Goal: Transaction & Acquisition: Purchase product/service

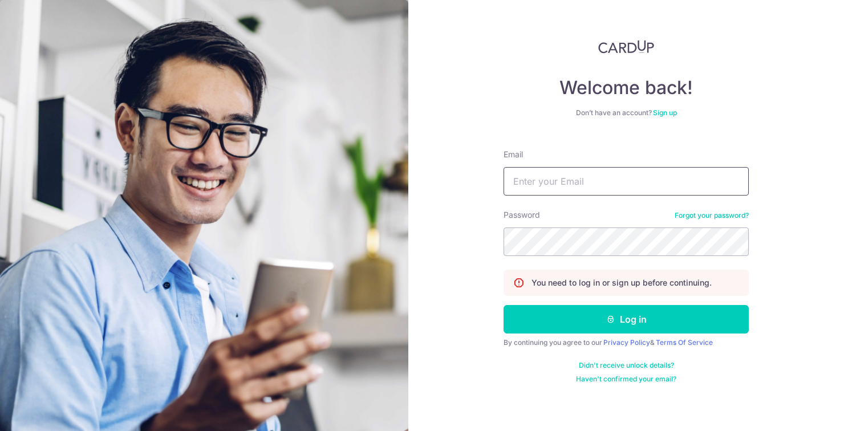
click at [580, 176] on input "Email" at bounding box center [626, 181] width 245 height 29
type input "chiacl123@gmail.com"
click at [504, 305] on button "Log in" at bounding box center [626, 319] width 245 height 29
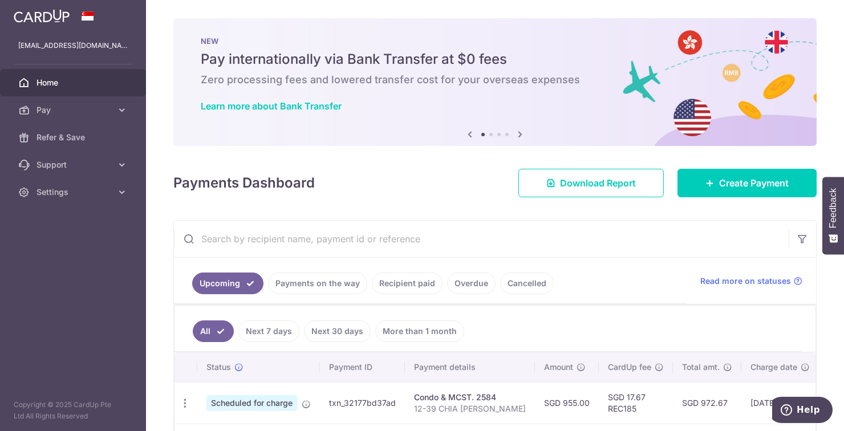
scroll to position [35, 0]
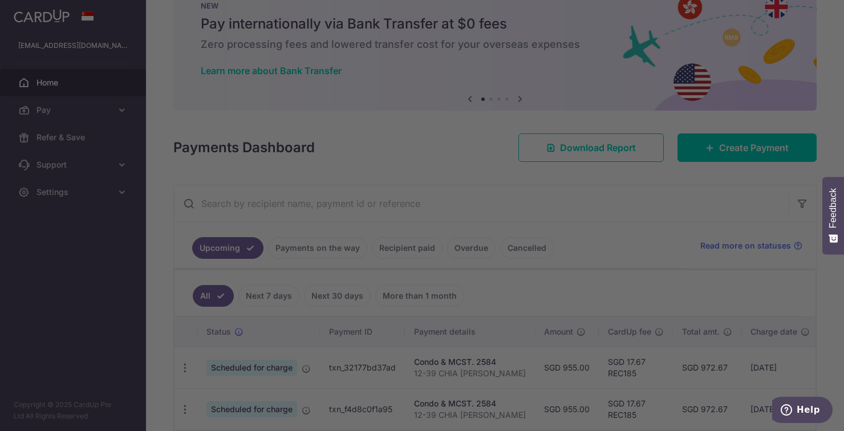
click at [614, 231] on div at bounding box center [426, 218] width 853 height 436
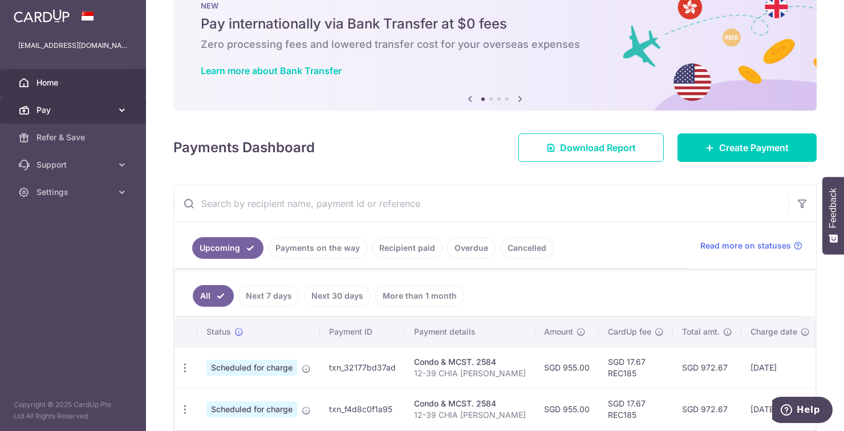
click at [52, 116] on link "Pay" at bounding box center [73, 109] width 146 height 27
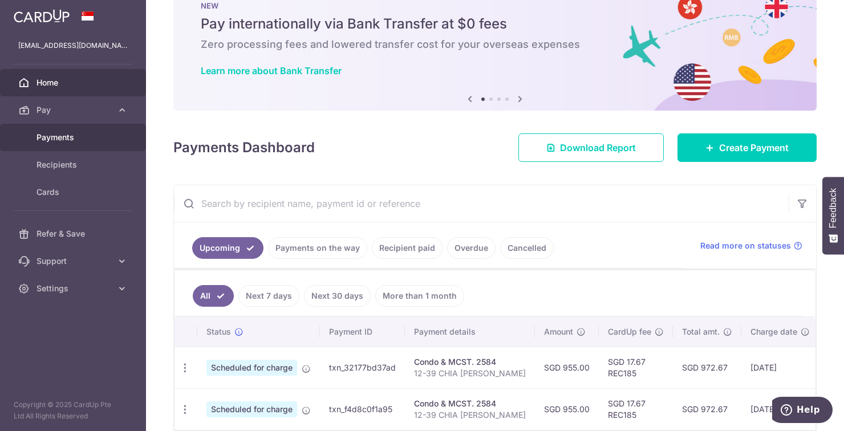
click at [57, 139] on span "Payments" at bounding box center [74, 137] width 75 height 11
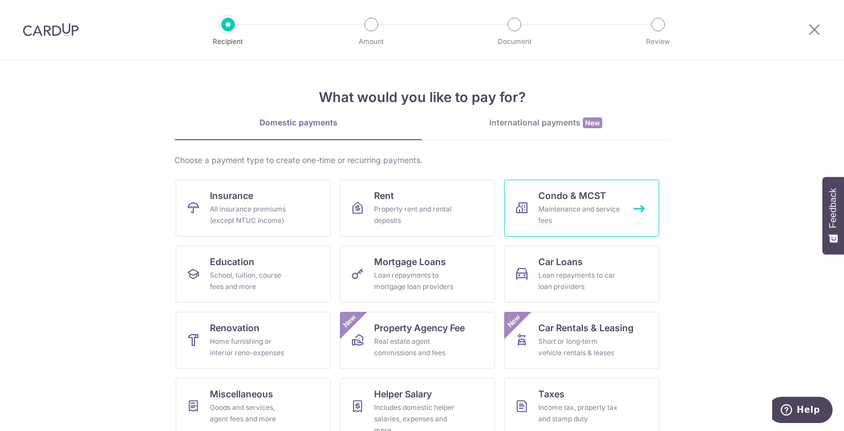
click at [625, 201] on link "Condo & MCST Maintenance and service fees" at bounding box center [581, 208] width 155 height 57
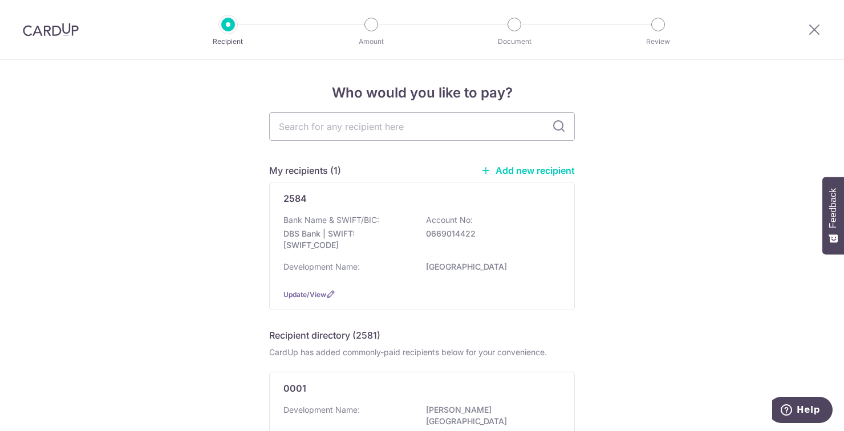
click at [55, 34] on img at bounding box center [51, 30] width 56 height 14
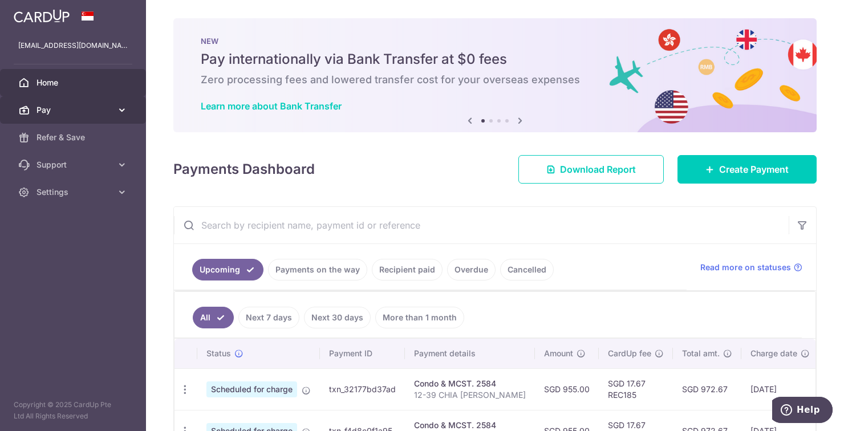
click at [48, 109] on span "Pay" at bounding box center [74, 109] width 75 height 11
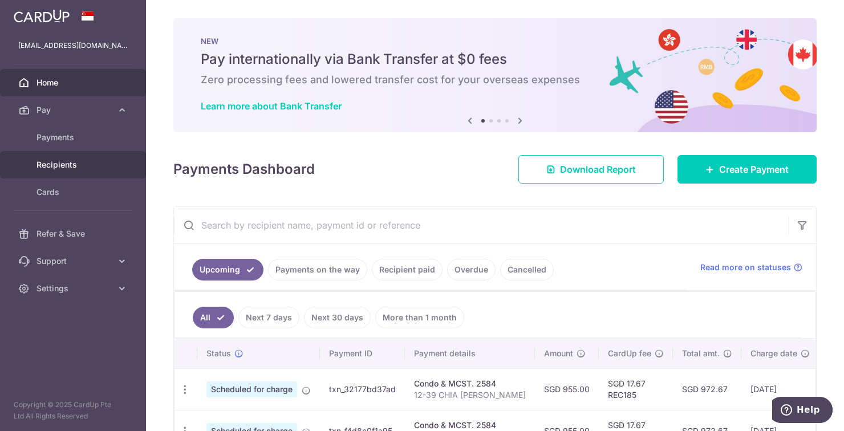
click at [47, 167] on span "Recipients" at bounding box center [74, 164] width 75 height 11
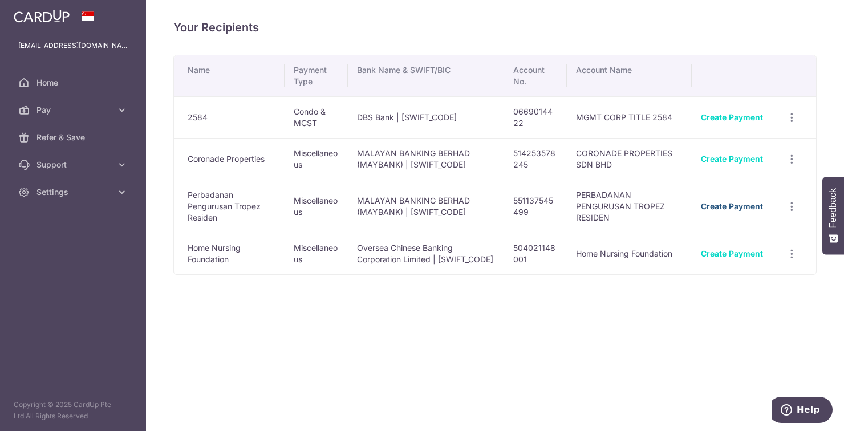
click at [747, 208] on link "Create Payment" at bounding box center [732, 206] width 62 height 10
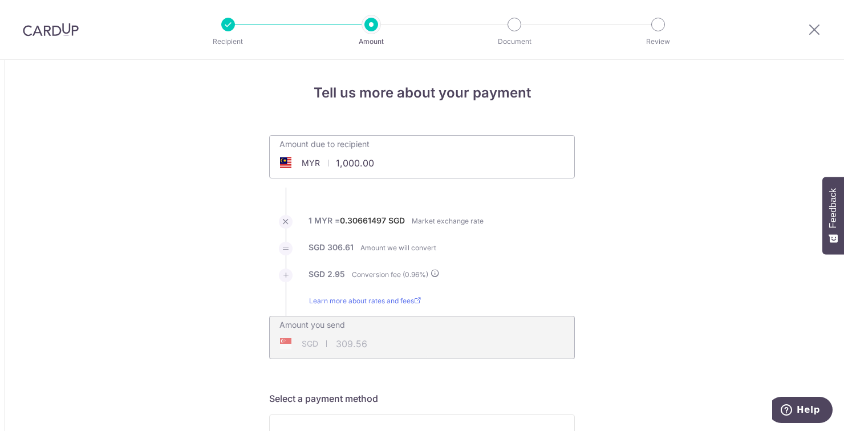
click at [383, 162] on input "1,000.00" at bounding box center [358, 163] width 176 height 26
type input "1,140.00"
type input "352.88"
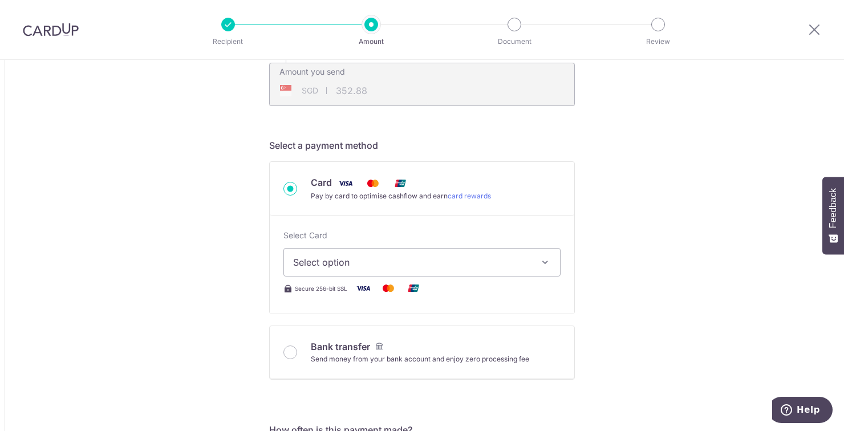
scroll to position [254, 0]
click at [545, 254] on button "Select option" at bounding box center [422, 261] width 277 height 29
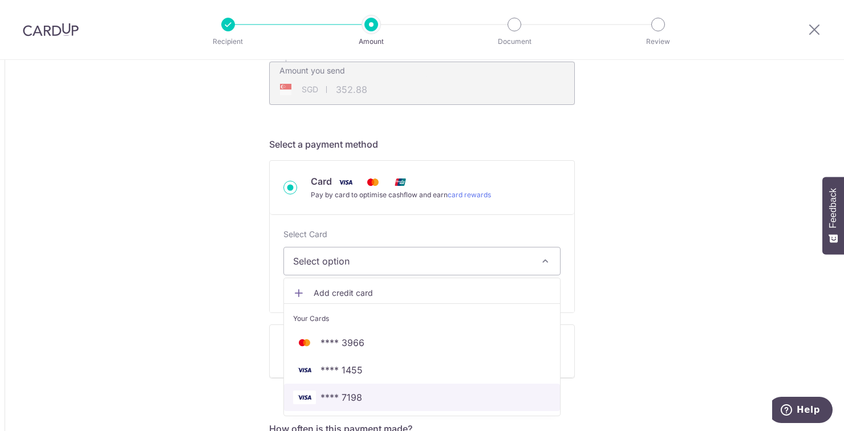
click at [397, 401] on span "**** 7198" at bounding box center [422, 398] width 258 height 14
type input "1,140.00"
type input "352.97"
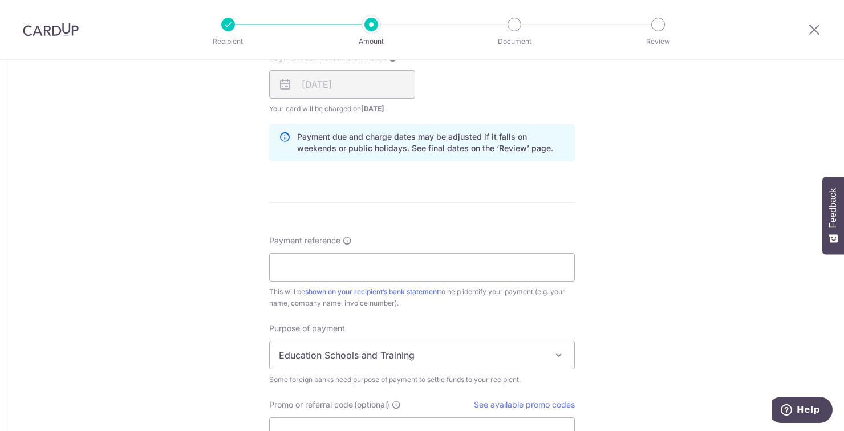
scroll to position [724, 0]
click at [540, 272] on input "Payment reference" at bounding box center [422, 267] width 306 height 29
type input "b"
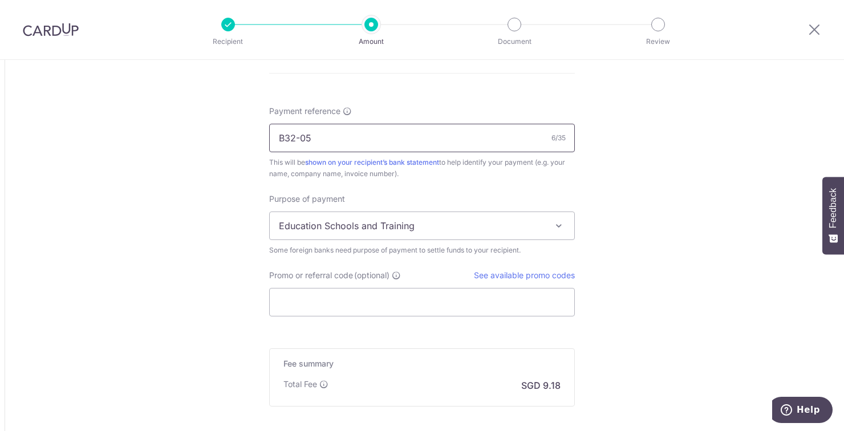
scroll to position [855, 0]
type input "B32-05"
click at [561, 226] on span at bounding box center [559, 225] width 14 height 14
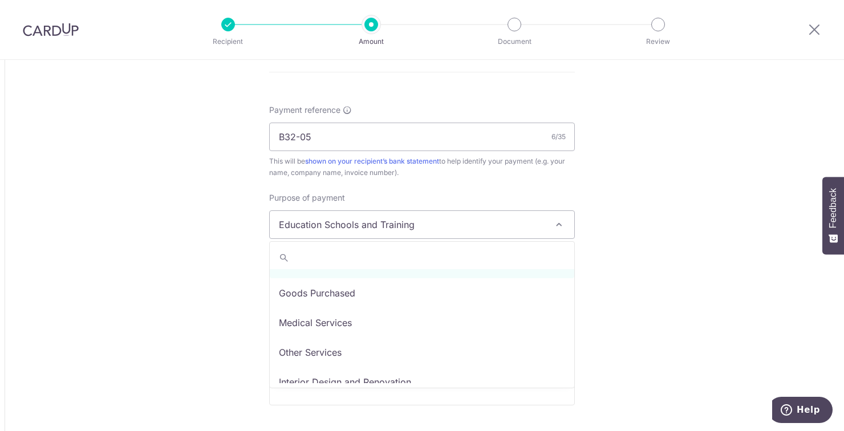
scroll to position [49, 0]
select select "Other Services"
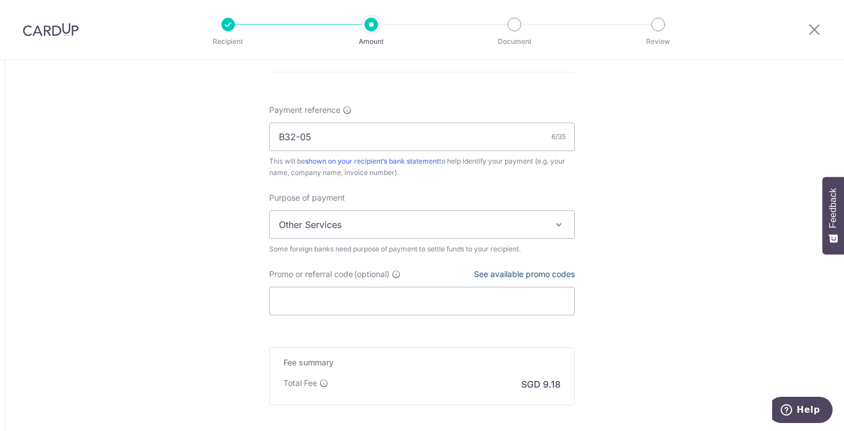
click at [557, 276] on link "See available promo codes" at bounding box center [524, 274] width 101 height 10
click at [317, 297] on input "Promo or referral code (optional)" at bounding box center [422, 301] width 306 height 29
paste input "OCBC155"
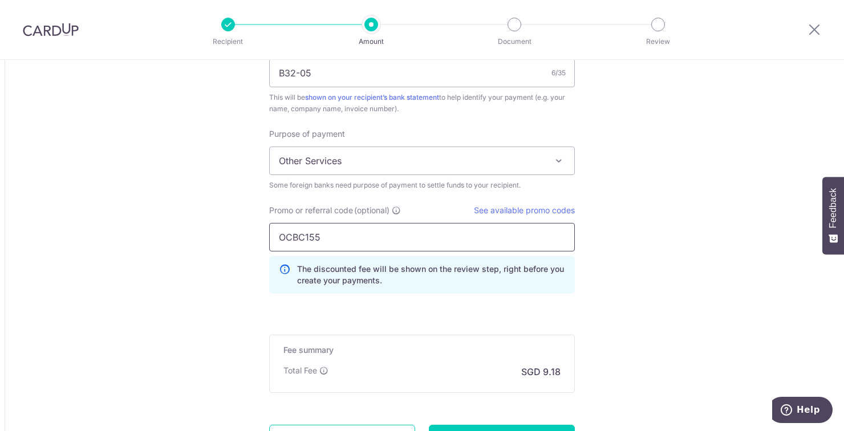
scroll to position [971, 0]
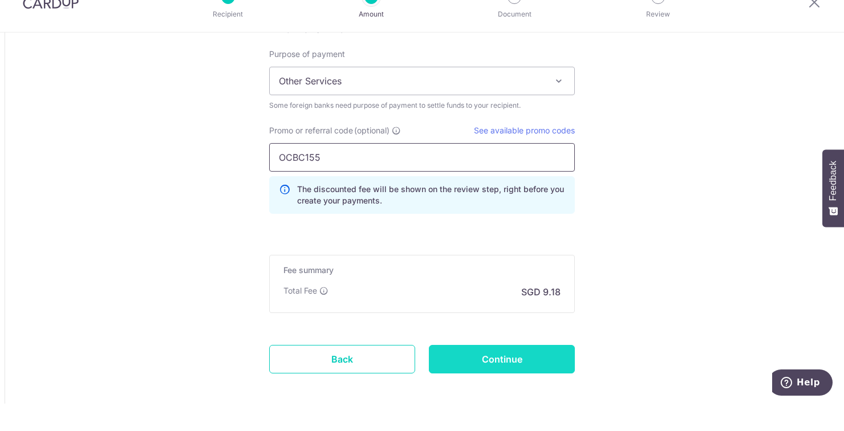
type input "OCBC155"
click at [509, 390] on input "Continue" at bounding box center [502, 387] width 146 height 29
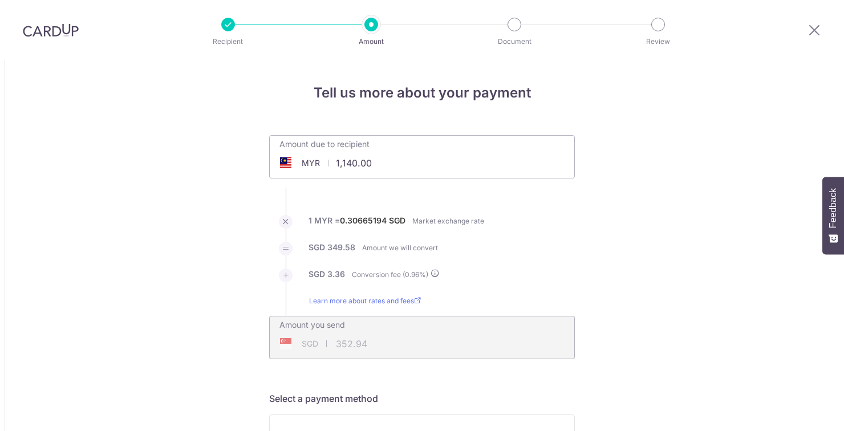
scroll to position [987, 0]
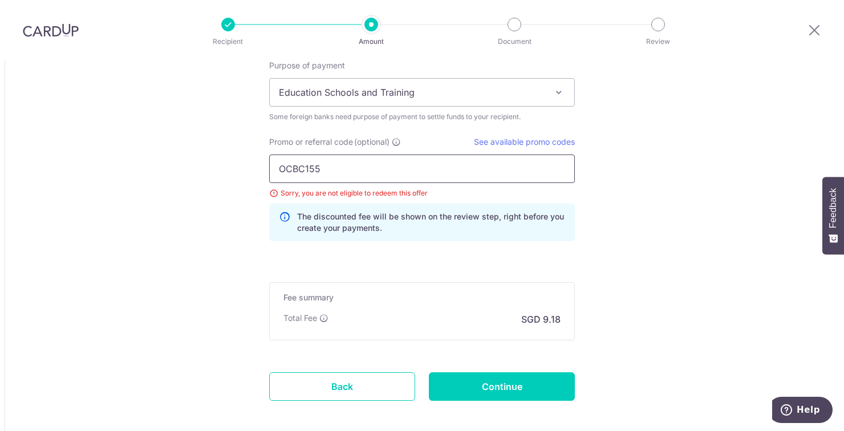
click at [347, 155] on input "OCBC155" at bounding box center [422, 169] width 306 height 29
type input "OCBC18"
click at [523, 373] on input "Continue" at bounding box center [502, 387] width 146 height 29
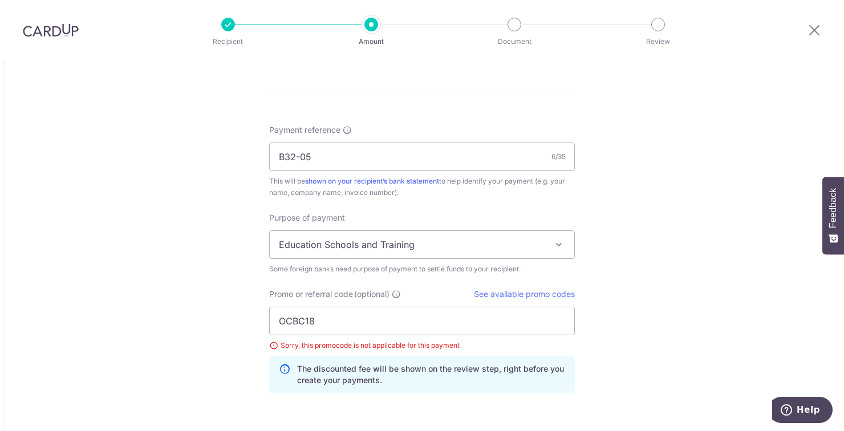
scroll to position [834, 0]
click at [561, 239] on span at bounding box center [559, 246] width 14 height 14
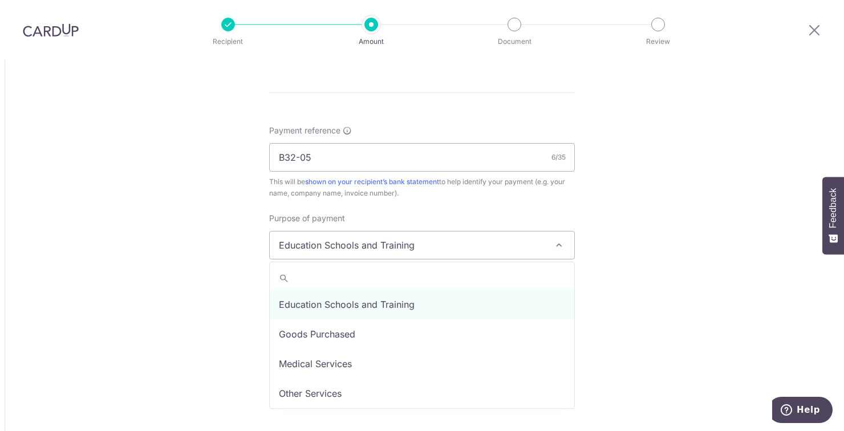
select select "Other Services"
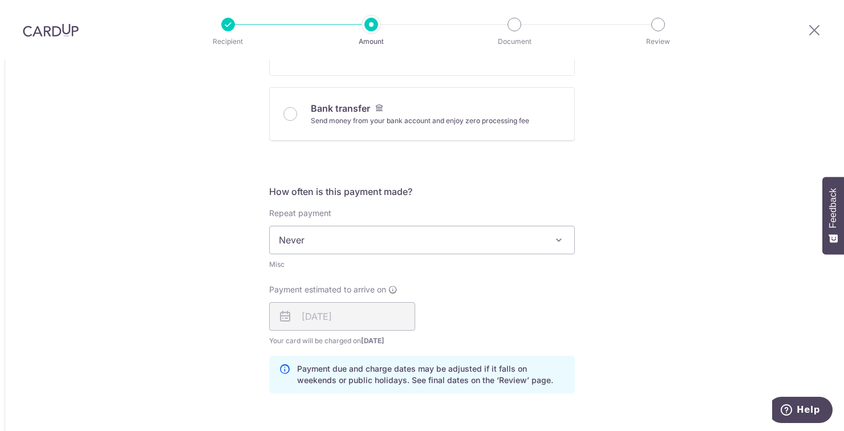
scroll to position [491, 0]
click at [557, 235] on span at bounding box center [559, 242] width 14 height 14
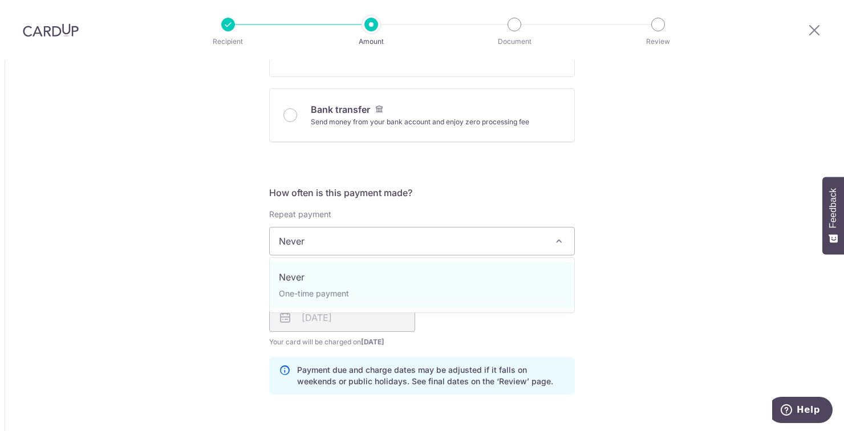
click at [644, 161] on div "Tell us more about your payment Amount due to recipient MYR 1,140.00 1140 1 MYR…" at bounding box center [422, 276] width 844 height 1414
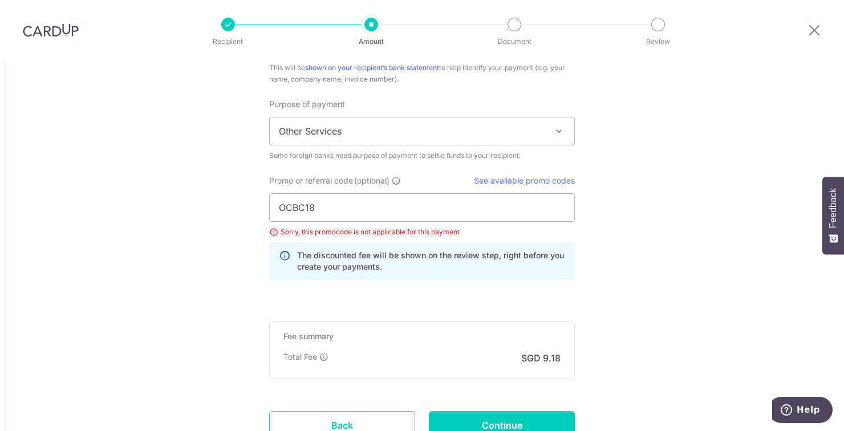
scroll to position [987, 0]
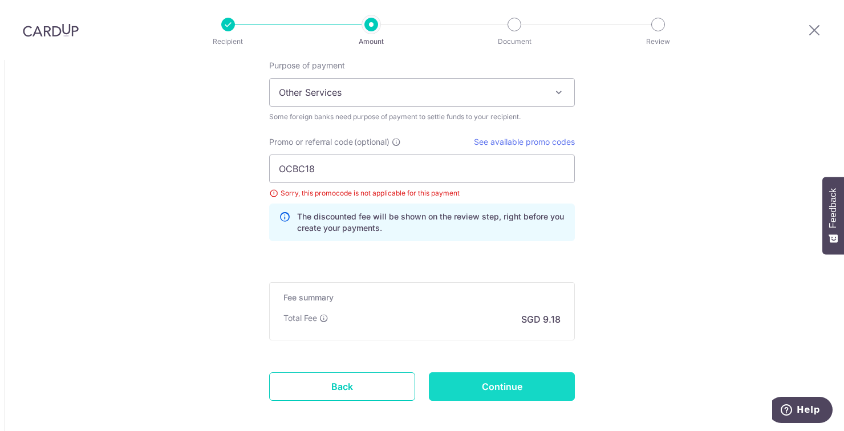
click at [527, 373] on input "Continue" at bounding box center [502, 387] width 146 height 29
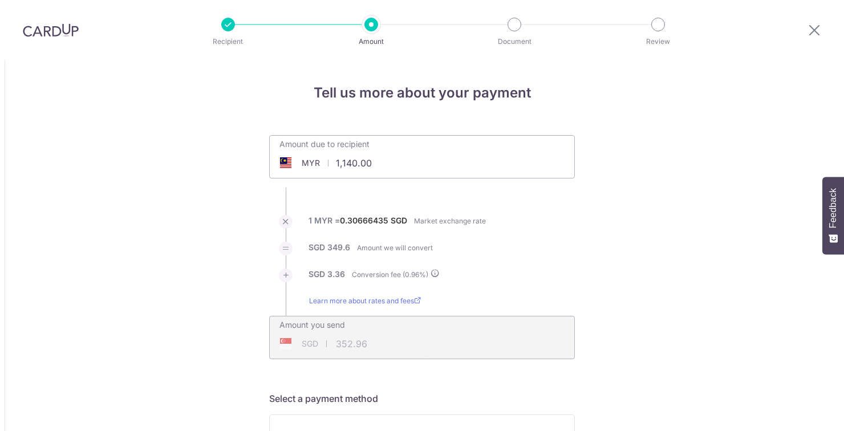
scroll to position [987, 0]
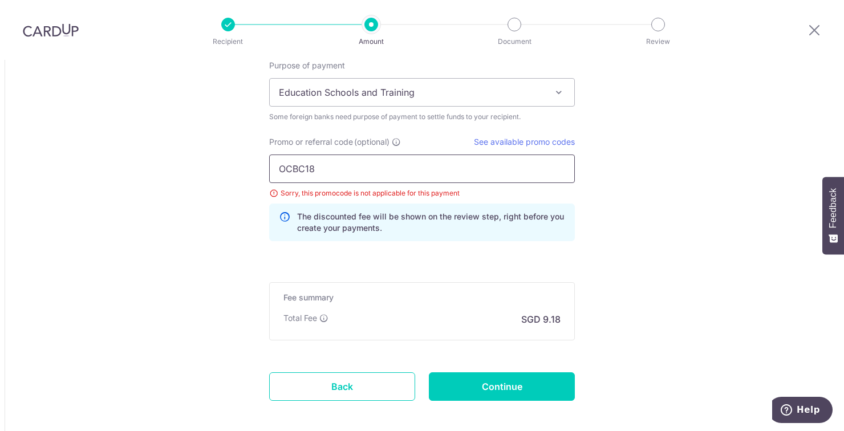
click at [389, 155] on input "OCBC18" at bounding box center [422, 169] width 306 height 29
type input "O"
type input "GLOBE185"
click at [523, 373] on input "Continue" at bounding box center [502, 387] width 146 height 29
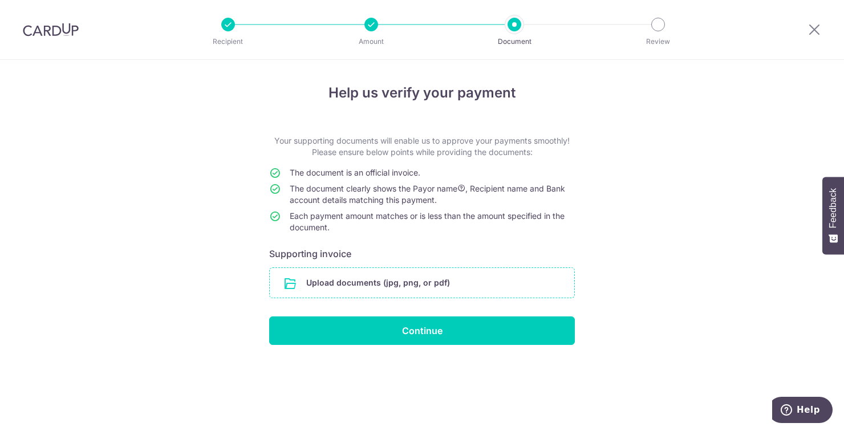
click at [405, 293] on input "file" at bounding box center [422, 283] width 305 height 30
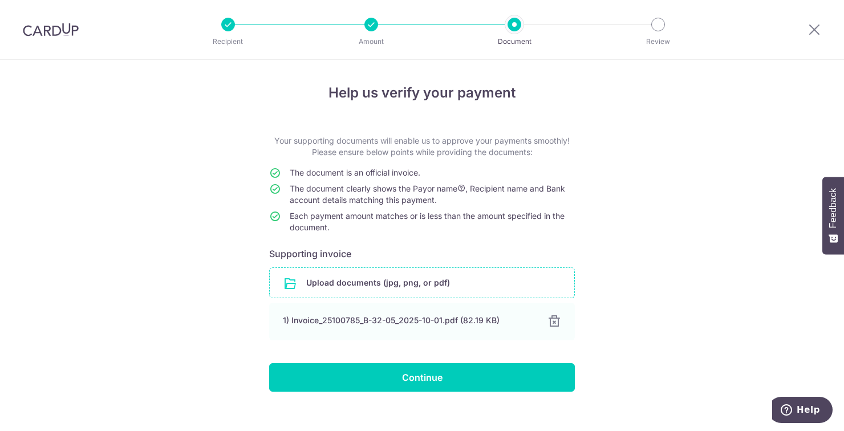
click at [449, 278] on input "file" at bounding box center [422, 283] width 305 height 30
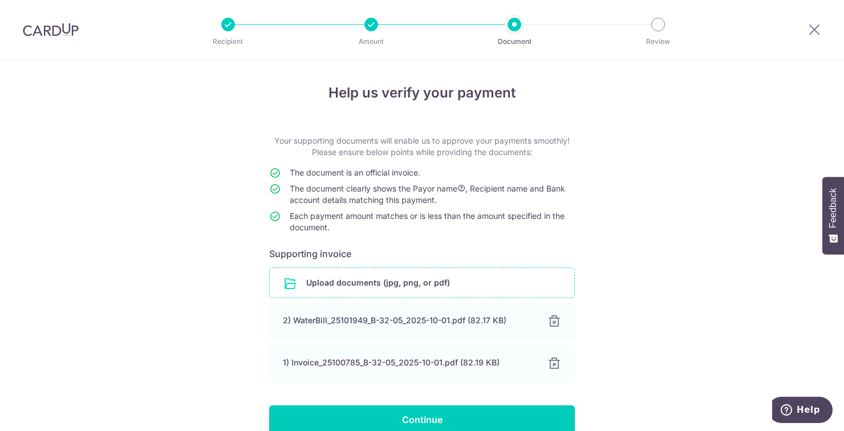
scroll to position [2, 0]
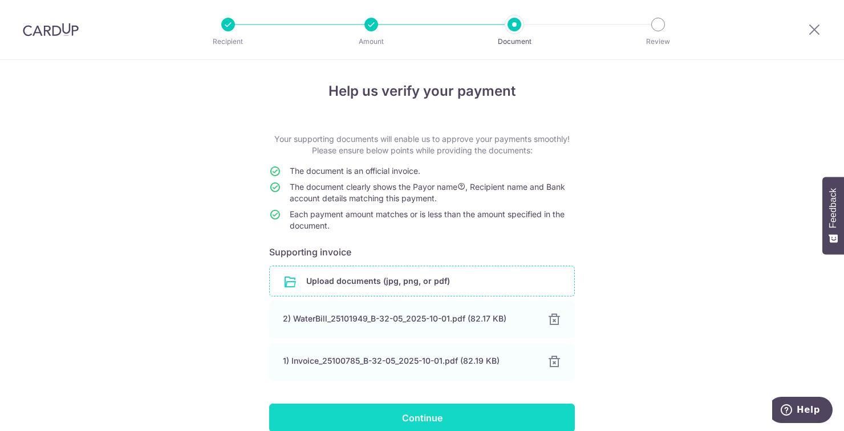
click at [464, 415] on input "Continue" at bounding box center [422, 418] width 306 height 29
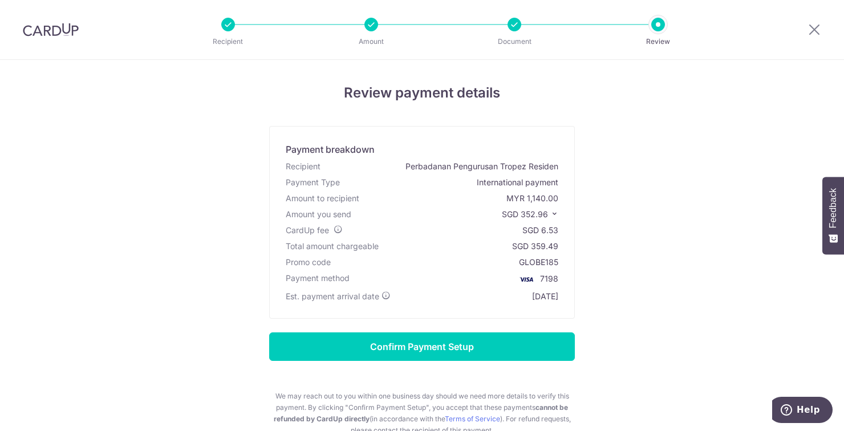
scroll to position [47, 0]
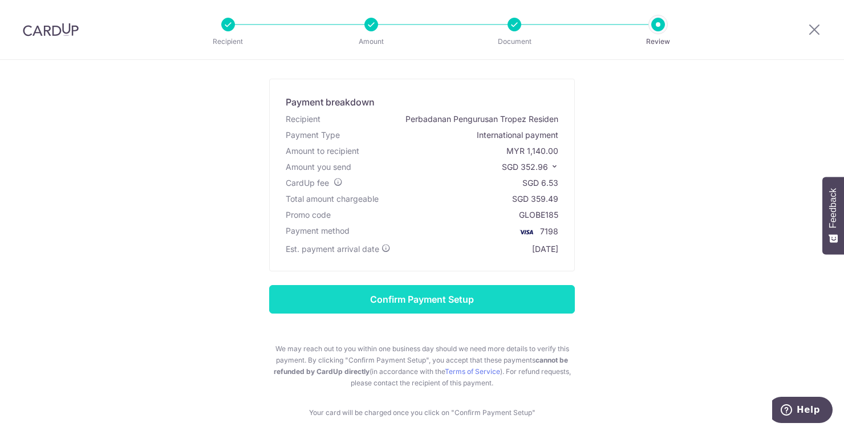
click at [476, 309] on input "Confirm Payment Setup" at bounding box center [422, 299] width 306 height 29
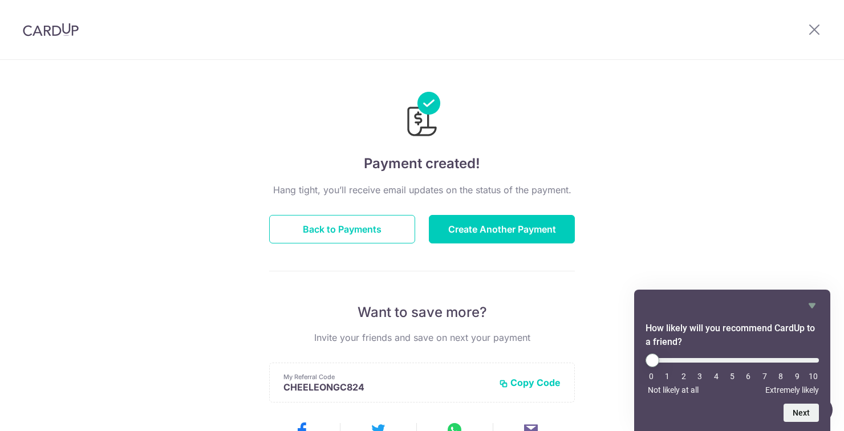
click at [48, 31] on img at bounding box center [51, 30] width 56 height 14
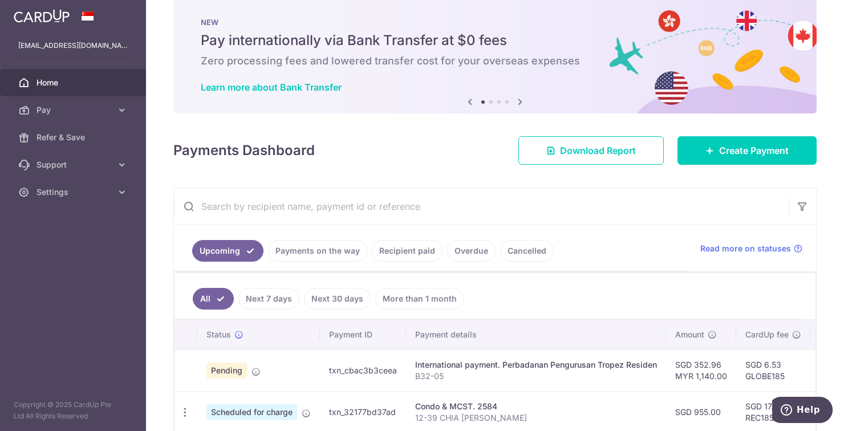
scroll to position [63, 0]
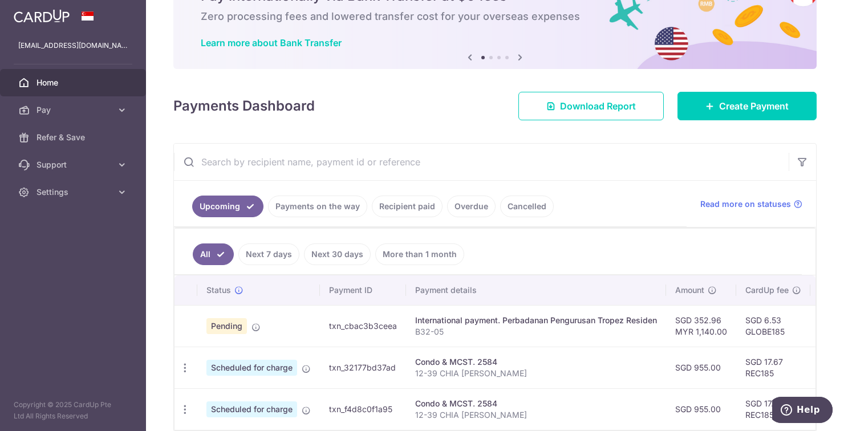
click at [411, 212] on link "Recipient paid" at bounding box center [407, 207] width 71 height 22
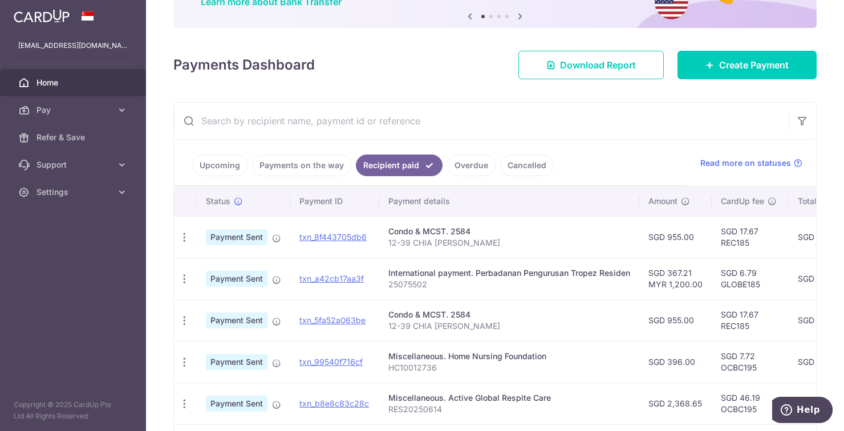
scroll to position [0, 0]
